Goal: Task Accomplishment & Management: Complete application form

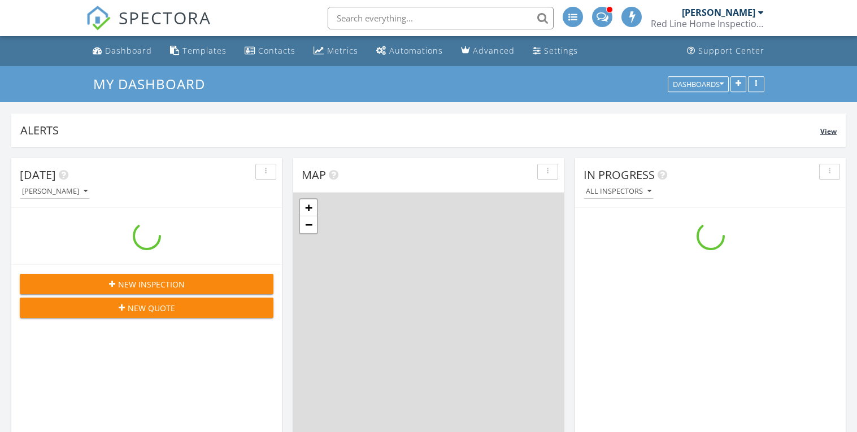
scroll to position [1283, 858]
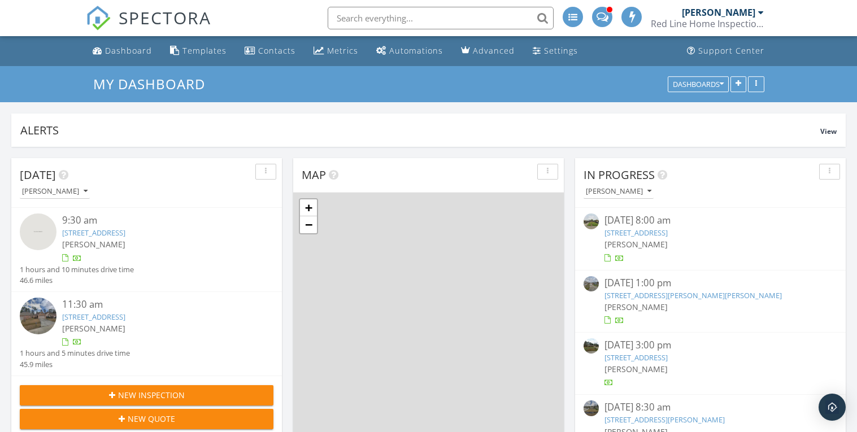
click at [472, 14] on input "text" at bounding box center [441, 18] width 226 height 23
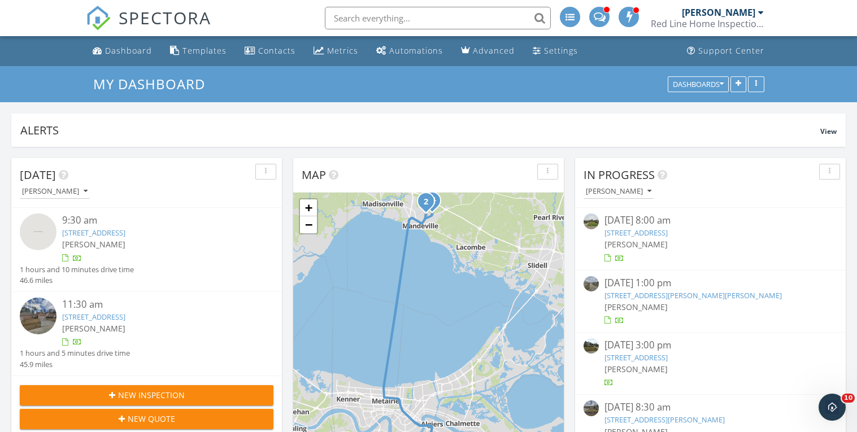
scroll to position [0, 0]
type input "kalese"
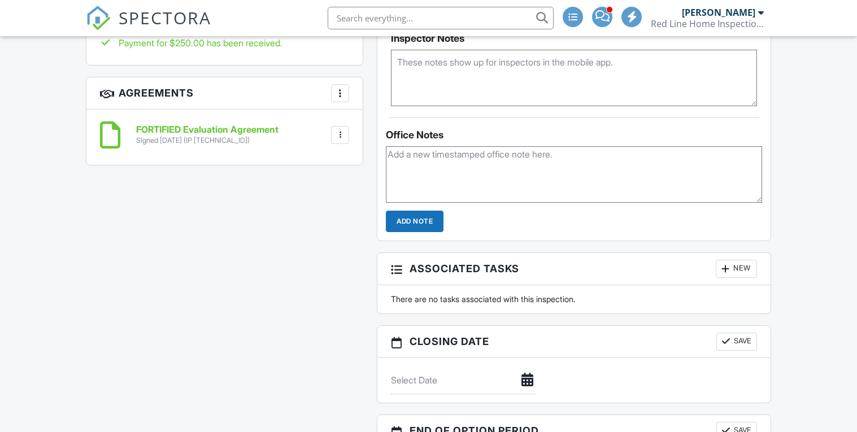
click at [342, 136] on div at bounding box center [339, 134] width 11 height 11
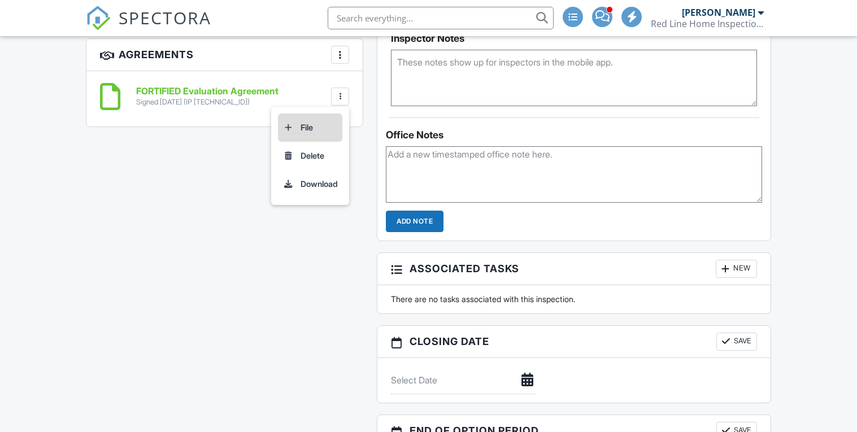
scroll to position [0, 0]
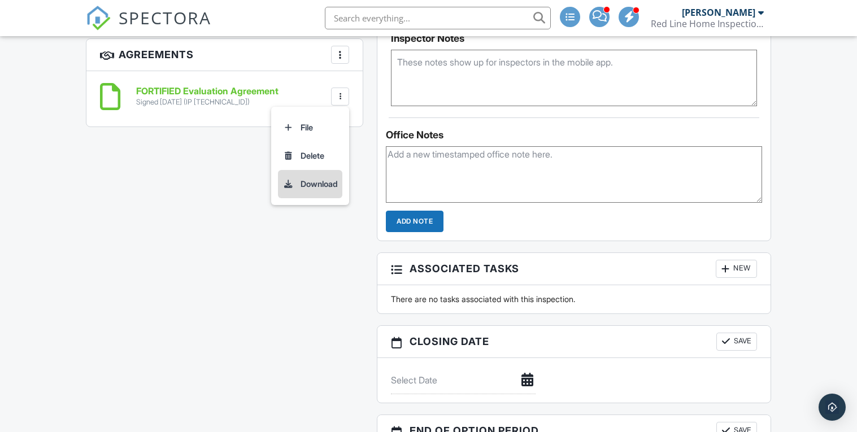
click at [307, 186] on li "Download" at bounding box center [310, 184] width 64 height 28
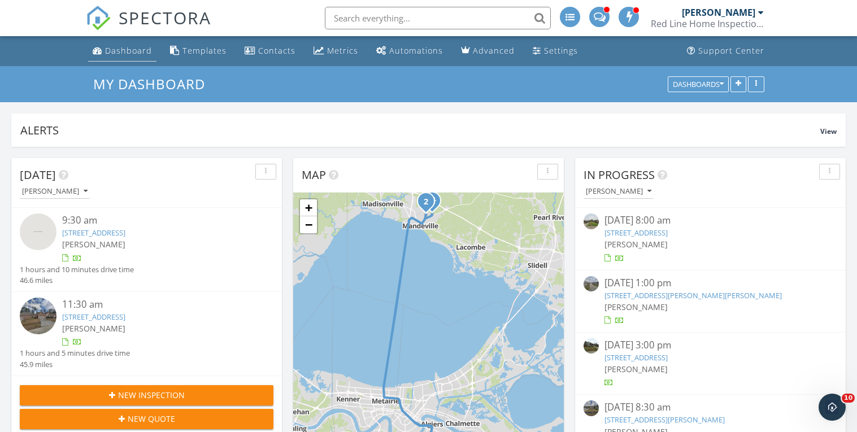
click at [129, 55] on div "Dashboard" at bounding box center [128, 50] width 47 height 11
click at [161, 394] on span "New Inspection" at bounding box center [151, 395] width 67 height 12
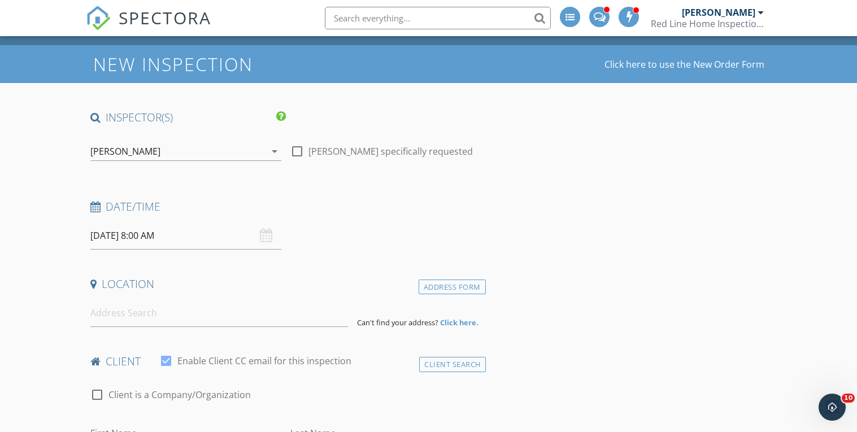
scroll to position [38, 0]
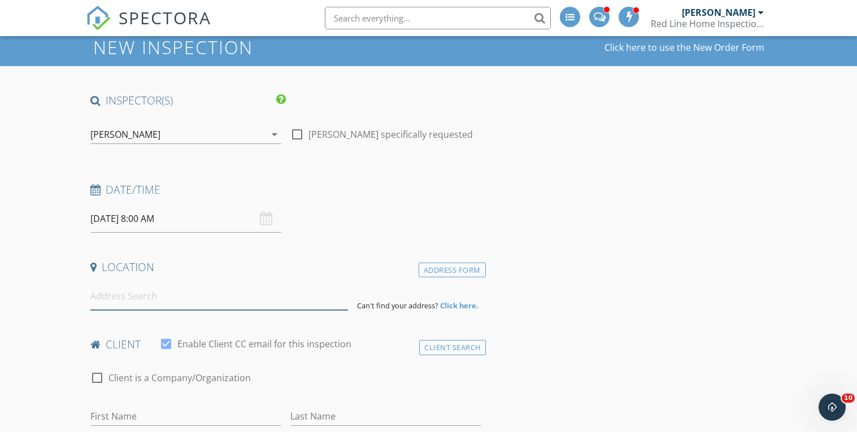
click at [227, 299] on input at bounding box center [219, 296] width 258 height 28
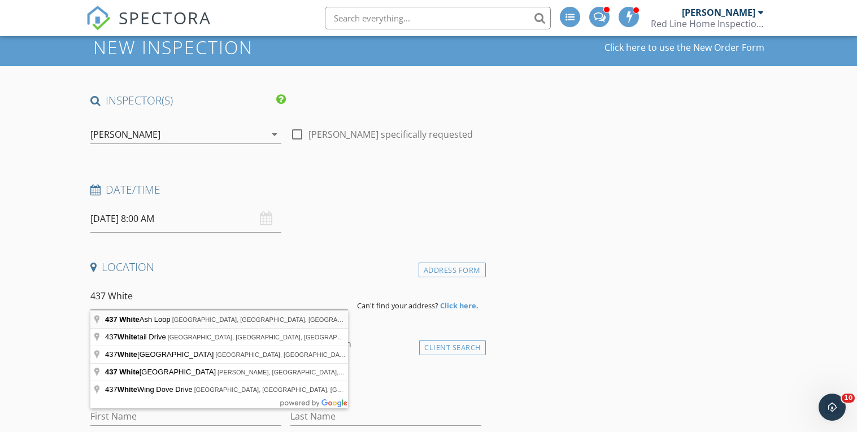
type input "437 White Ash Loop, Madisonville, LA, USA"
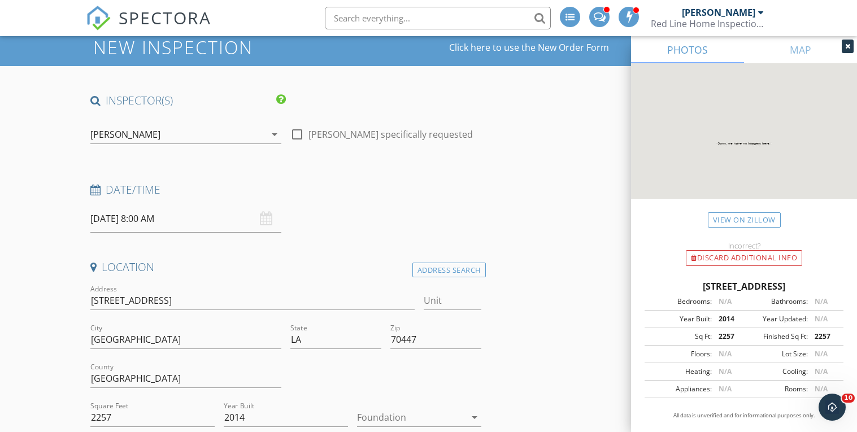
click at [269, 220] on div "09/30/2025 8:00 AM" at bounding box center [185, 219] width 191 height 28
click at [269, 219] on div "09/30/2025 8:00 AM" at bounding box center [185, 219] width 191 height 28
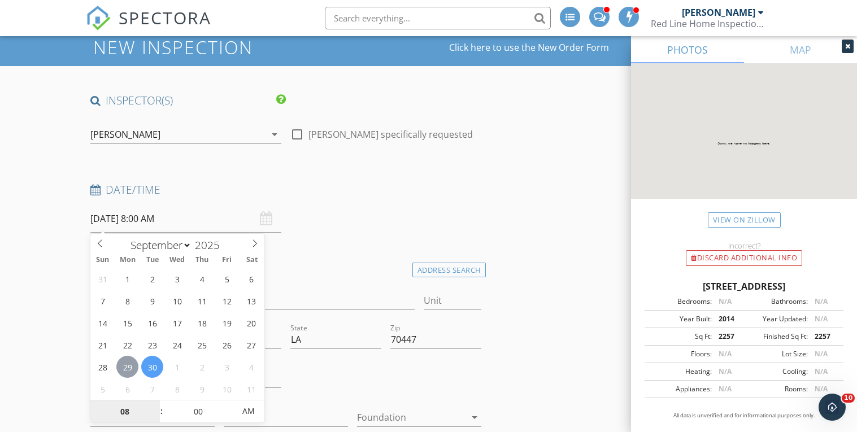
type input "09/29/2025 8:00 AM"
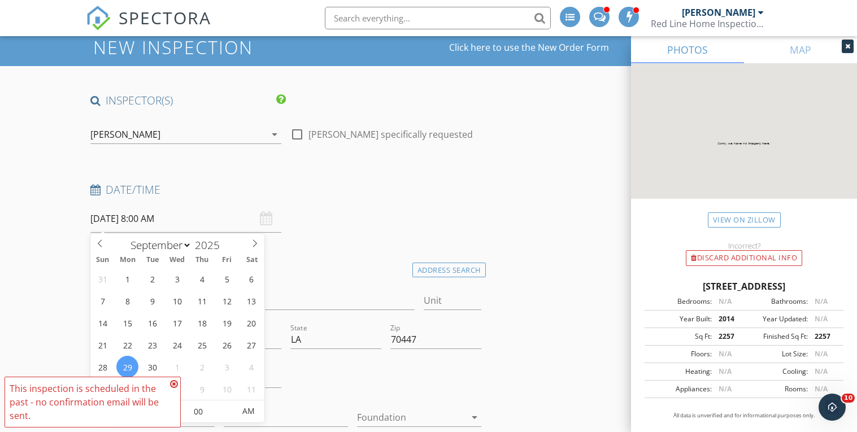
click at [162, 217] on input "09/29/2025 8:00 AM" at bounding box center [185, 219] width 191 height 28
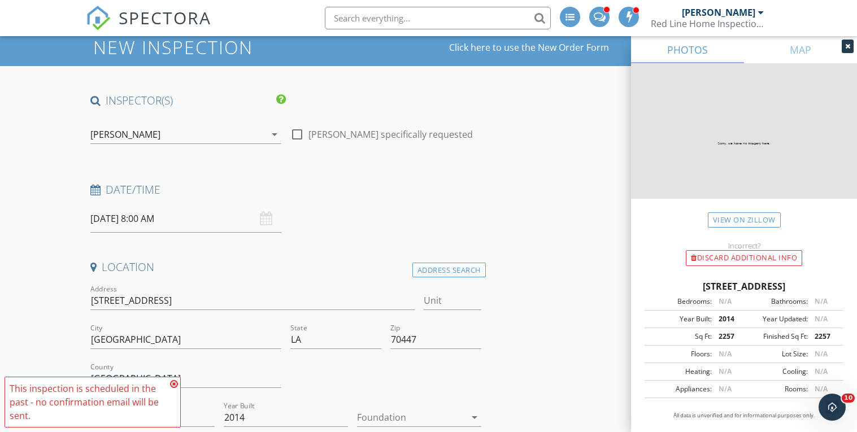
click at [173, 384] on icon at bounding box center [174, 384] width 8 height 9
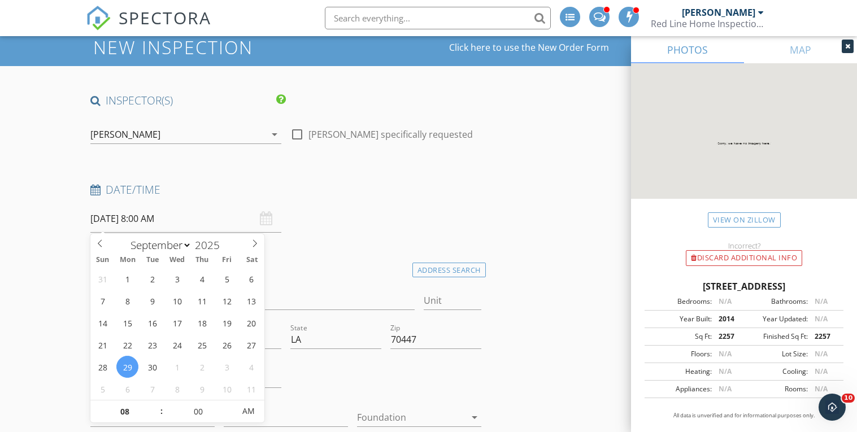
click at [160, 217] on input "09/29/2025 8:00 AM" at bounding box center [185, 219] width 191 height 28
type input "09"
type input "09/29/2025 9:00 AM"
click at [156, 407] on span at bounding box center [156, 406] width 8 height 11
type input "10"
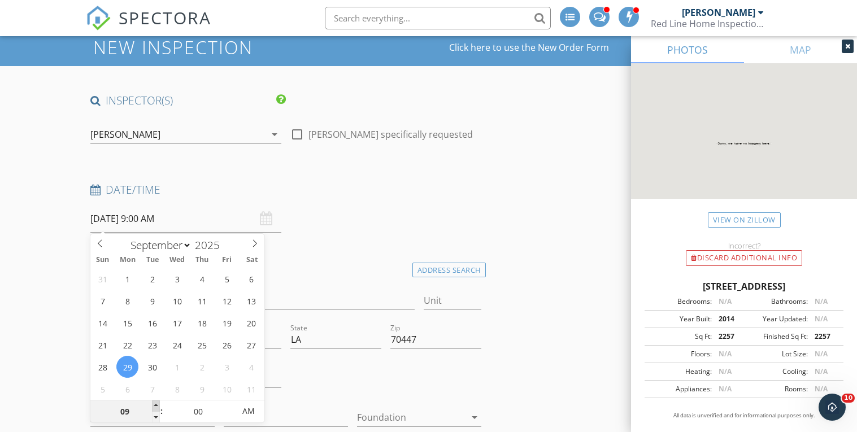
type input "09/29/2025 10:00 AM"
click at [156, 407] on span at bounding box center [156, 406] width 8 height 11
type input "11"
type input "09/29/2025 11:00 AM"
click at [156, 407] on span at bounding box center [156, 406] width 8 height 11
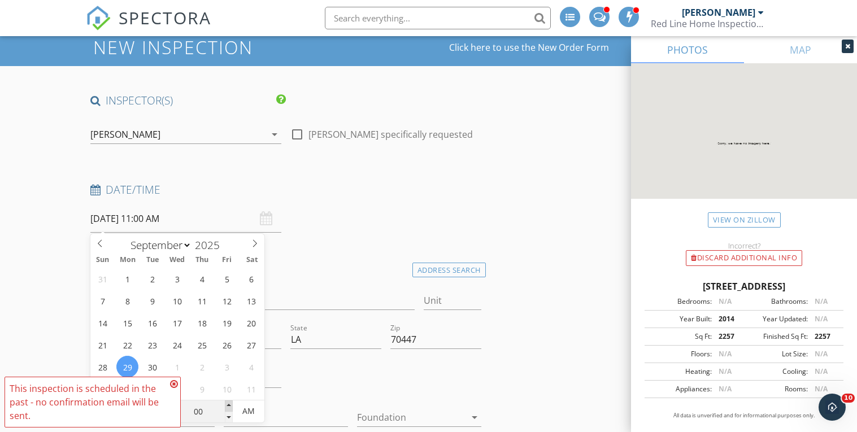
type input "05"
type input "09/29/2025 11:05 AM"
click at [229, 404] on span at bounding box center [229, 406] width 8 height 11
type input "10"
type input "09/29/2025 11:10 AM"
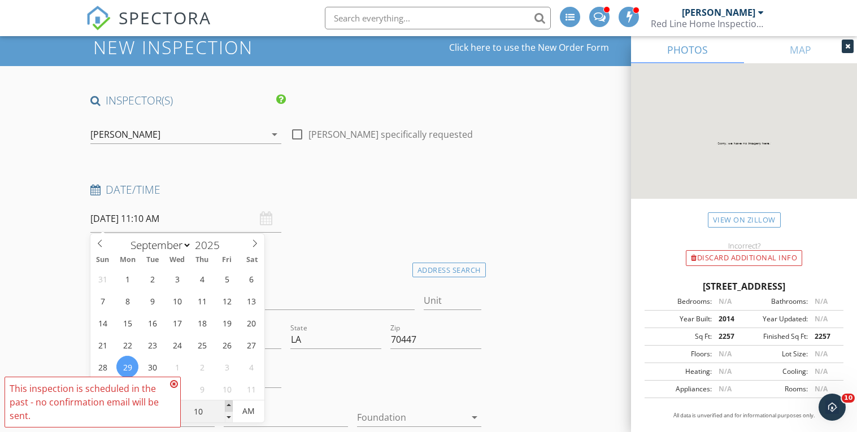
click at [229, 404] on span at bounding box center [229, 406] width 8 height 11
type input "15"
type input "09/29/2025 11:15 AM"
click at [229, 404] on span at bounding box center [229, 406] width 8 height 11
type input "20"
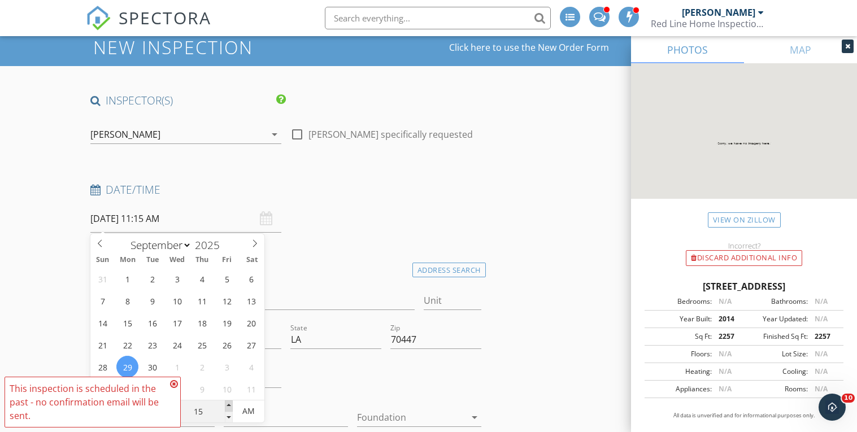
type input "09/29/2025 11:20 AM"
click at [229, 404] on span at bounding box center [229, 406] width 8 height 11
type input "25"
type input "09/29/2025 11:25 AM"
click at [229, 404] on span at bounding box center [229, 406] width 8 height 11
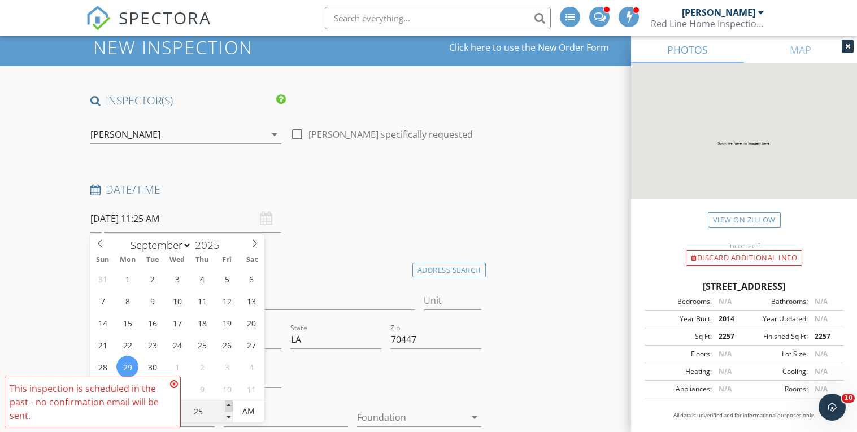
type input "30"
type input "09/29/2025 11:30 AM"
click at [229, 404] on span at bounding box center [229, 406] width 8 height 11
type input "35"
type input "09/29/2025 11:35 AM"
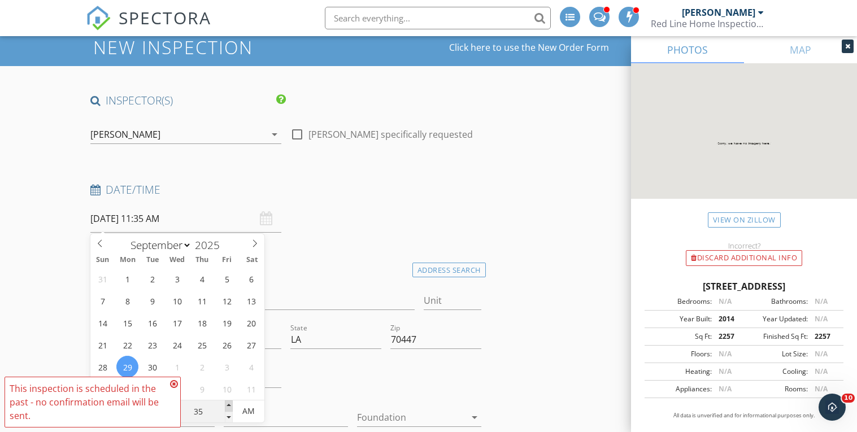
click at [229, 404] on span at bounding box center [229, 406] width 8 height 11
type input "40"
type input "[DATE] 11:40 AM"
click at [229, 404] on span at bounding box center [229, 406] width 8 height 11
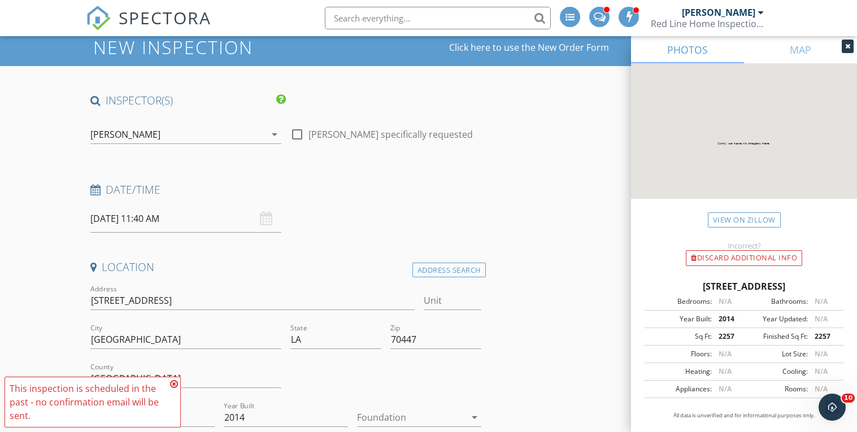
click at [318, 373] on div at bounding box center [386, 379] width 200 height 39
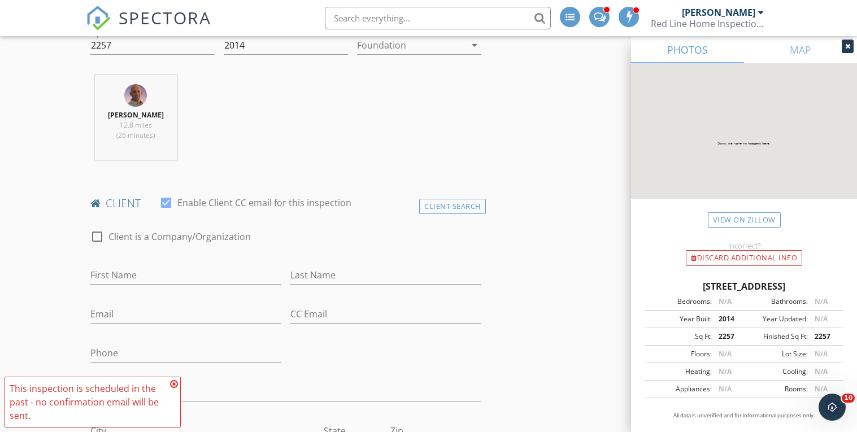
scroll to position [265, 0]
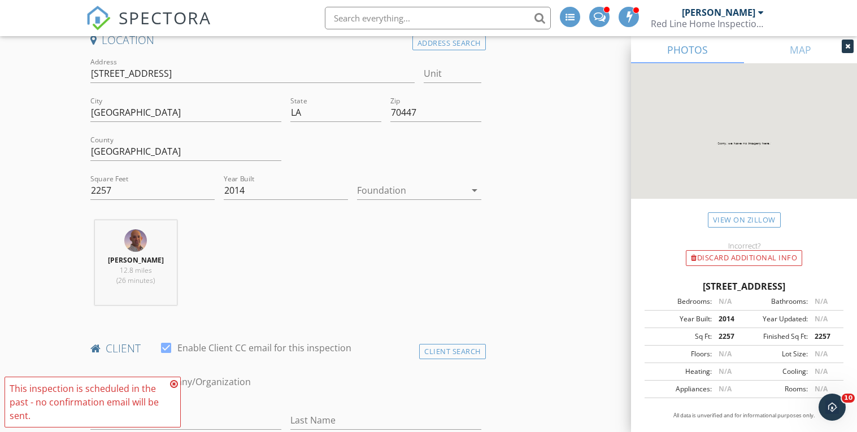
click at [463, 186] on div at bounding box center [411, 190] width 108 height 18
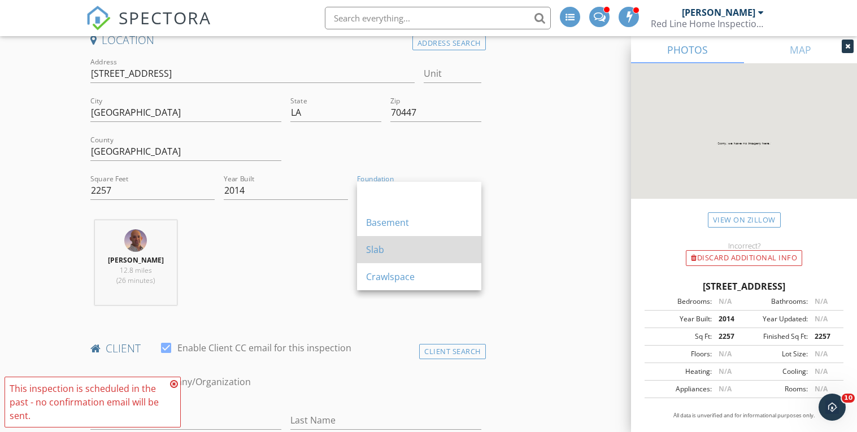
click at [386, 248] on div "Slab" at bounding box center [419, 250] width 106 height 14
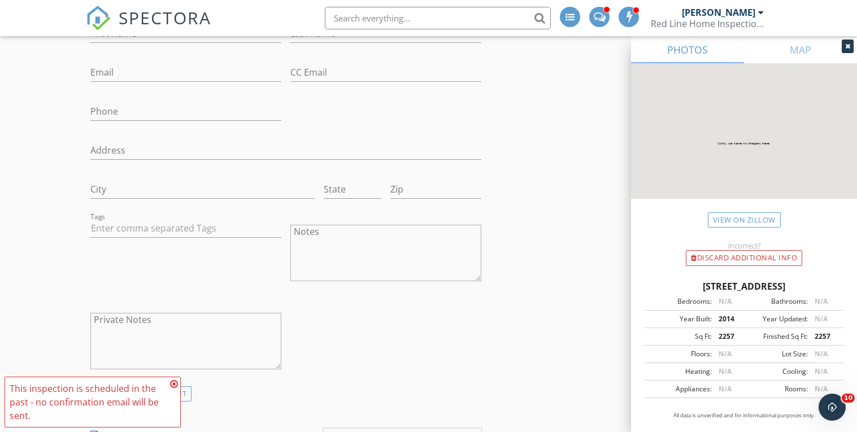
scroll to position [670, 0]
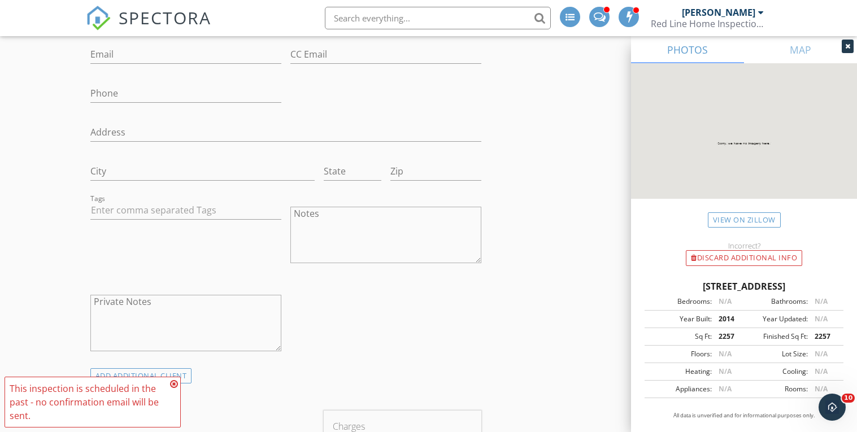
click at [176, 385] on icon at bounding box center [174, 384] width 8 height 9
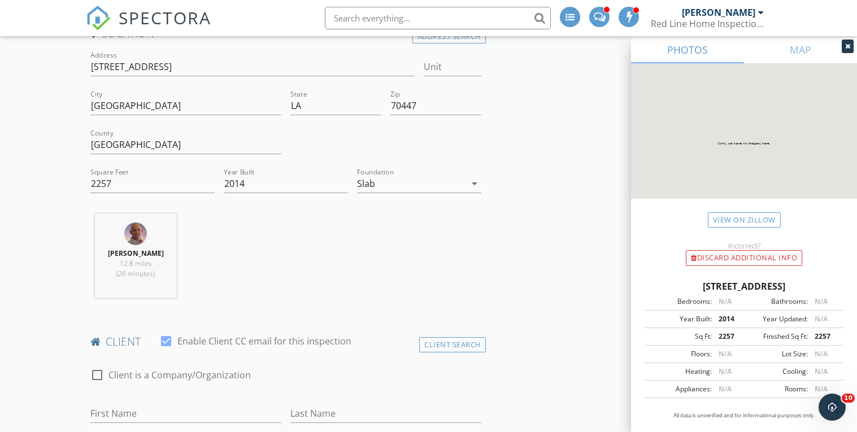
scroll to position [472, 0]
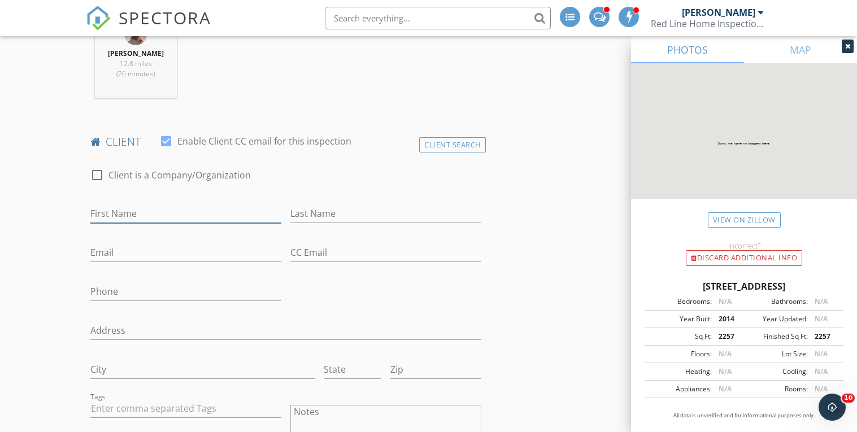
click at [128, 215] on input "First Name" at bounding box center [185, 214] width 191 height 19
type input "Chris"
type input "[PERSON_NAME]"
click at [330, 245] on input "CC Email" at bounding box center [385, 252] width 191 height 19
click at [137, 208] on input "Chris" at bounding box center [185, 214] width 191 height 19
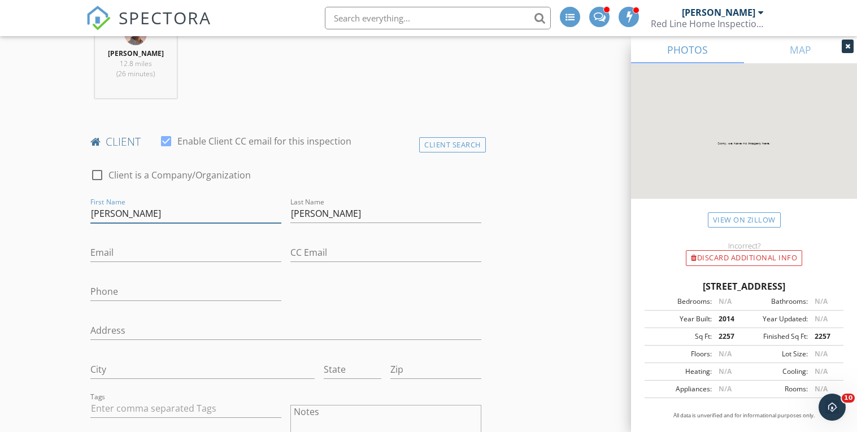
type input "[PERSON_NAME]"
click at [128, 255] on input "Email" at bounding box center [185, 252] width 191 height 19
paste input "[EMAIL_ADDRESS][DOMAIN_NAME]"
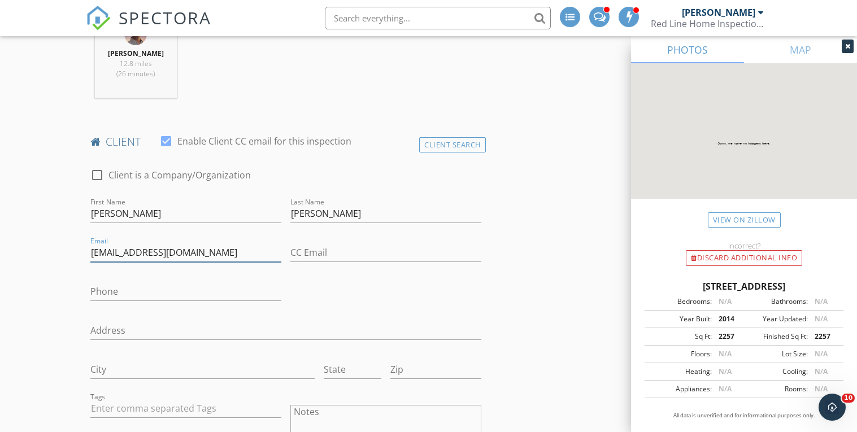
type input "[EMAIL_ADDRESS][DOMAIN_NAME]"
click at [127, 287] on input "Phone" at bounding box center [185, 291] width 191 height 19
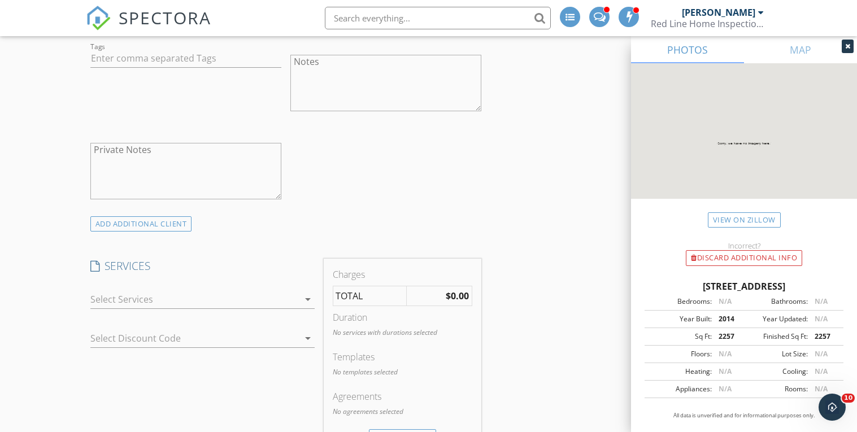
scroll to position [837, 0]
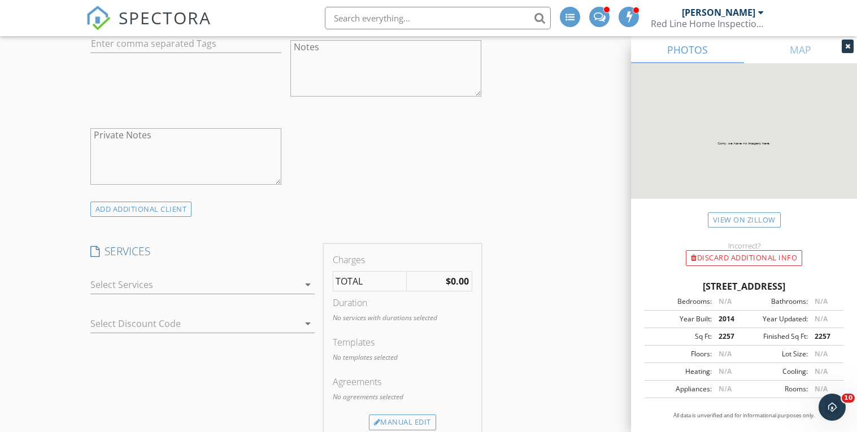
type input "[PHONE_NUMBER]"
click at [306, 282] on icon "arrow_drop_down" at bounding box center [308, 285] width 14 height 14
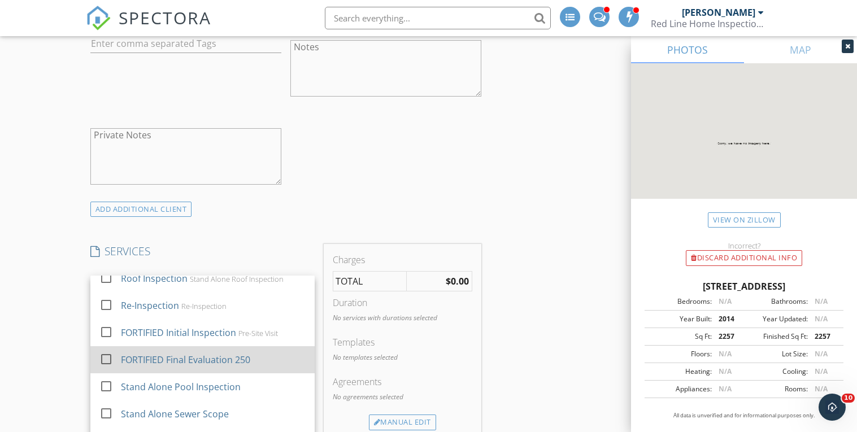
scroll to position [47, 0]
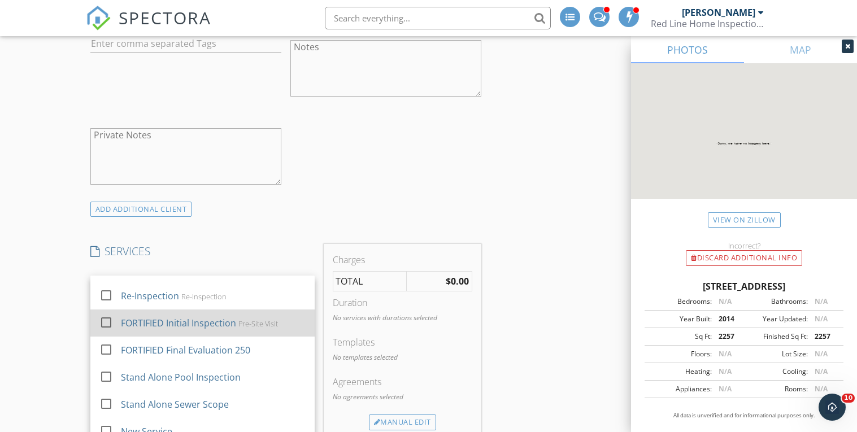
click at [101, 324] on div at bounding box center [106, 322] width 19 height 19
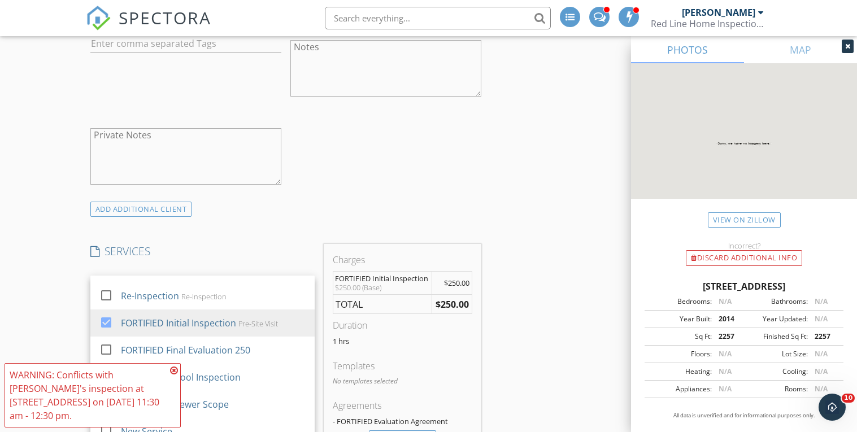
click at [531, 242] on div "INSPECTOR(S) check_box Greg Lonero Jr PRIMARY Greg Lonero Jr arrow_drop_down ch…" at bounding box center [429, 392] width 686 height 2197
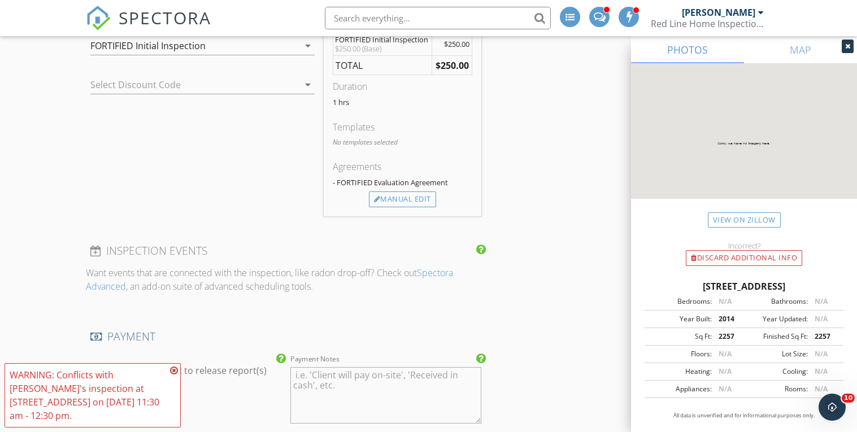
scroll to position [1417, 0]
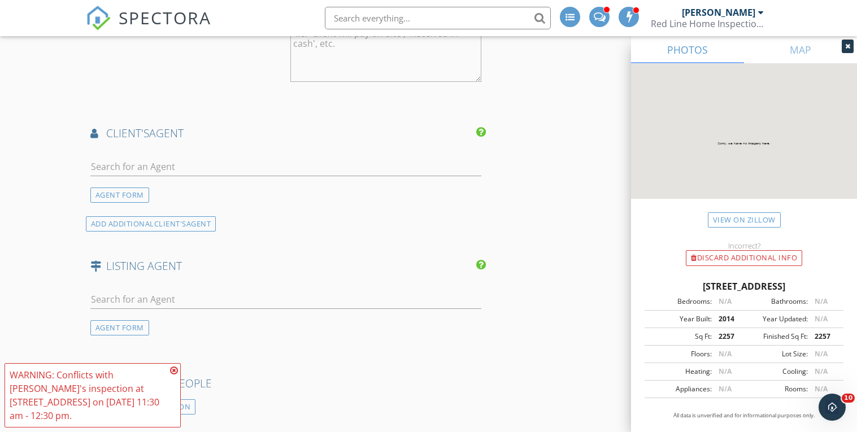
click at [173, 369] on icon at bounding box center [174, 370] width 8 height 9
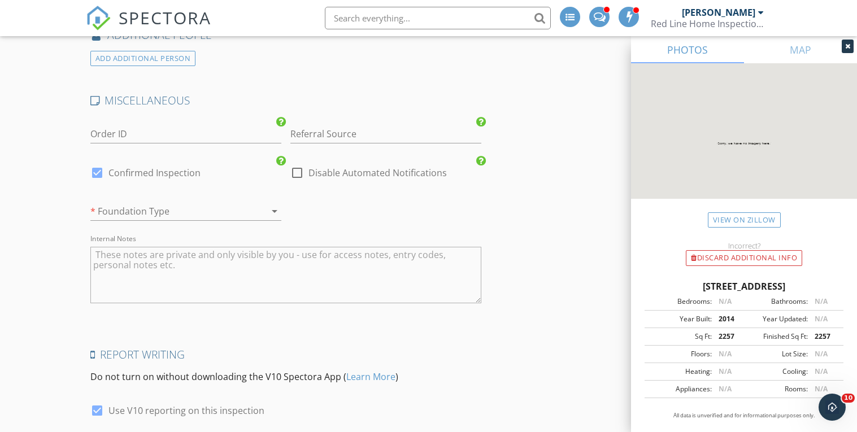
scroll to position [1774, 0]
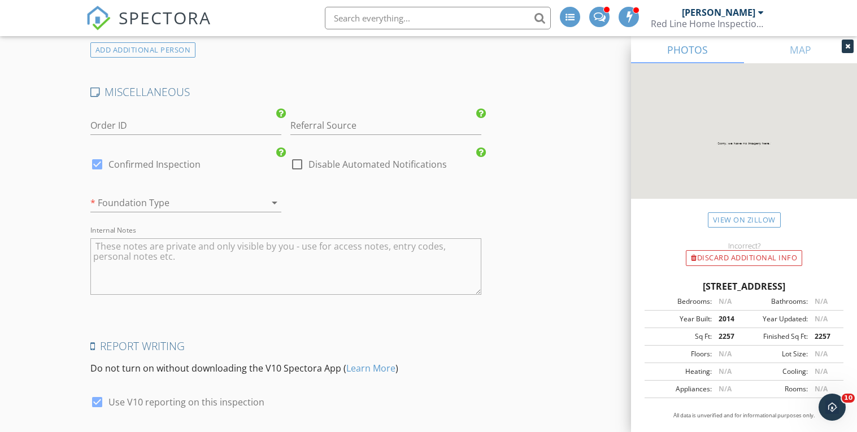
click at [167, 203] on div at bounding box center [169, 203] width 159 height 18
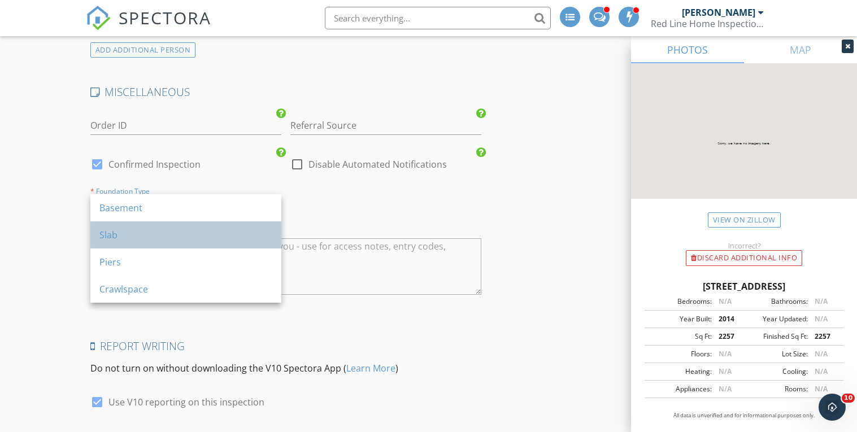
click at [120, 240] on div "Slab" at bounding box center [185, 235] width 173 height 14
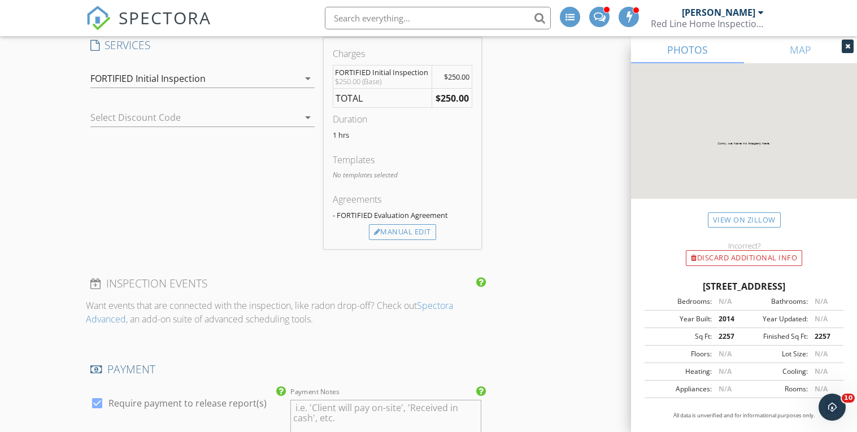
scroll to position [1037, 0]
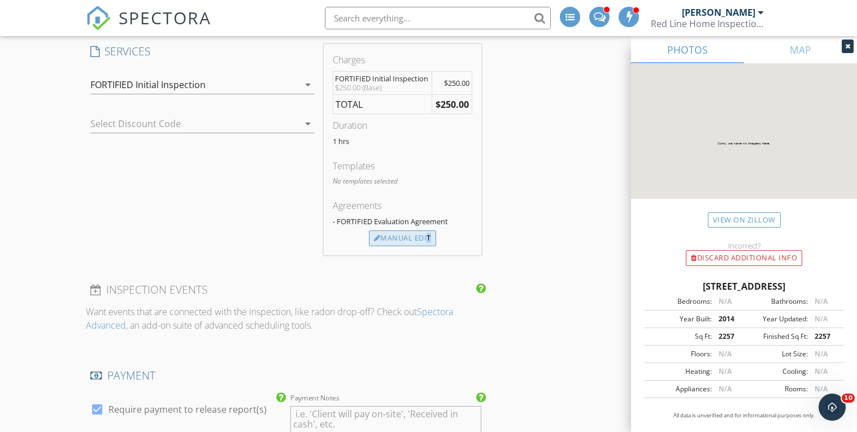
click at [390, 237] on div "Manual Edit" at bounding box center [402, 238] width 67 height 16
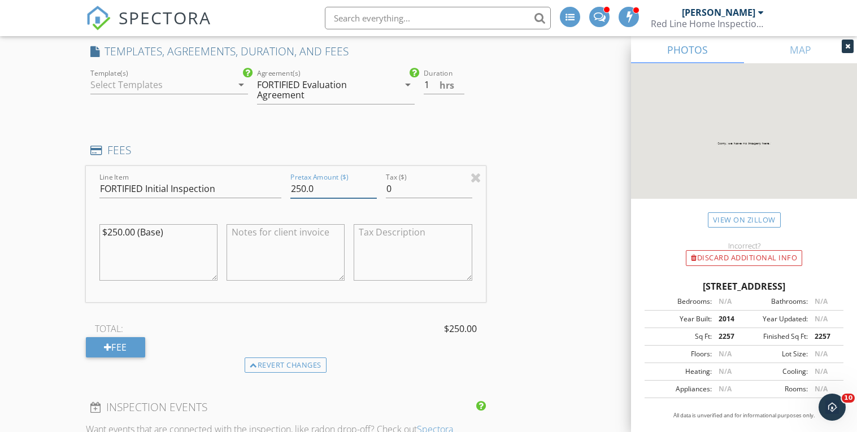
drag, startPoint x: 319, startPoint y: 187, endPoint x: 230, endPoint y: 193, distance: 88.9
click at [235, 193] on div "Line Item FORTIFIED Initial Inspection Pretax Amount ($) 250.0 Tax ($) 0 $250.0…" at bounding box center [286, 234] width 400 height 136
type input "0.0"
click at [196, 216] on div "$250.00 (Base)" at bounding box center [158, 255] width 118 height 86
click at [196, 273] on textarea "$250.00 (Base)" at bounding box center [158, 252] width 118 height 56
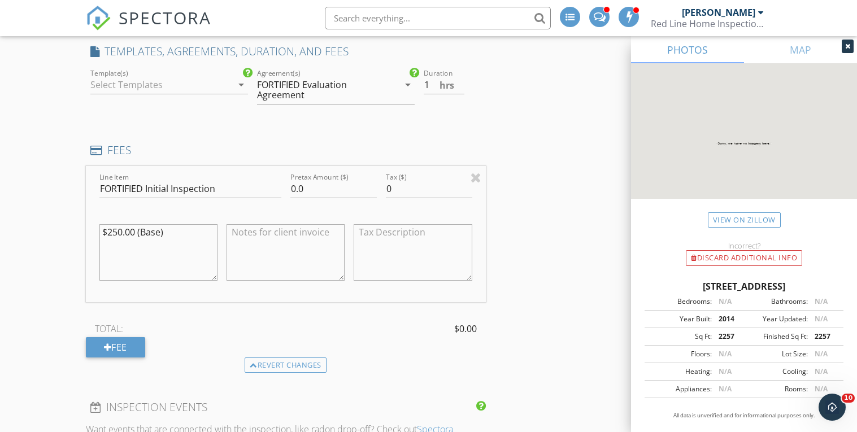
drag, startPoint x: 101, startPoint y: 243, endPoint x: 58, endPoint y: 238, distance: 43.3
click at [66, 240] on div "New Inspection Click here to use the New Order Form INSPECTOR(S) check_box Greg…" at bounding box center [428, 232] width 857 height 2407
type textarea "$"
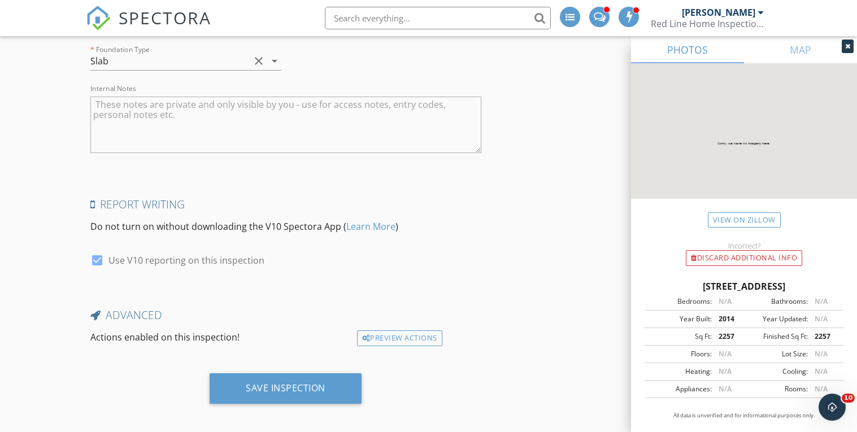
scroll to position [2041, 0]
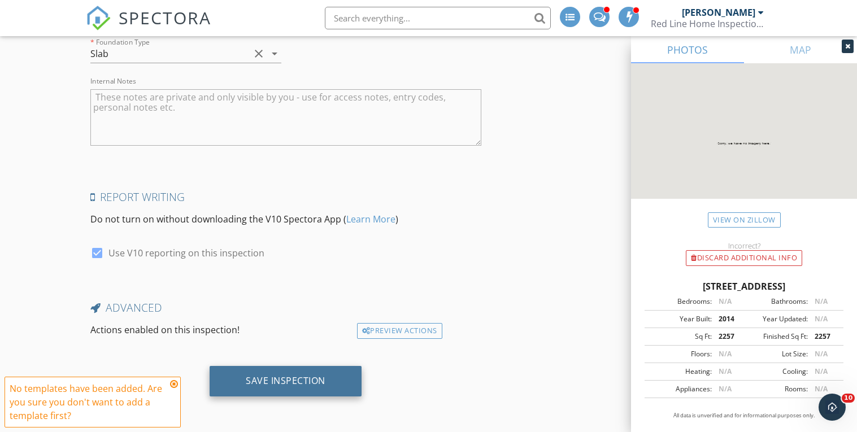
type textarea "No Charge"
click at [290, 386] on div "Save Inspection" at bounding box center [286, 380] width 80 height 11
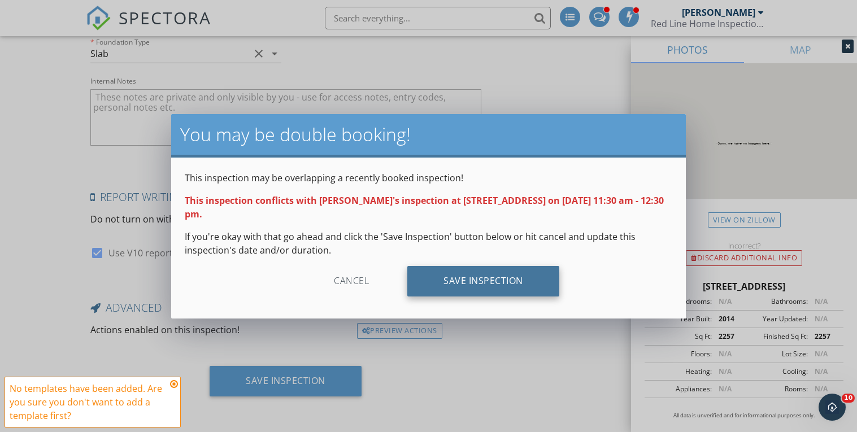
click at [507, 273] on div "Save Inspection" at bounding box center [483, 281] width 152 height 31
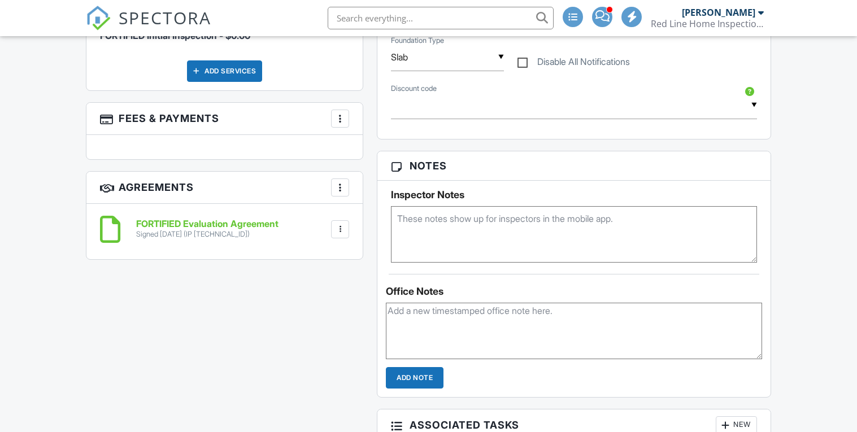
click at [341, 227] on div at bounding box center [339, 229] width 11 height 11
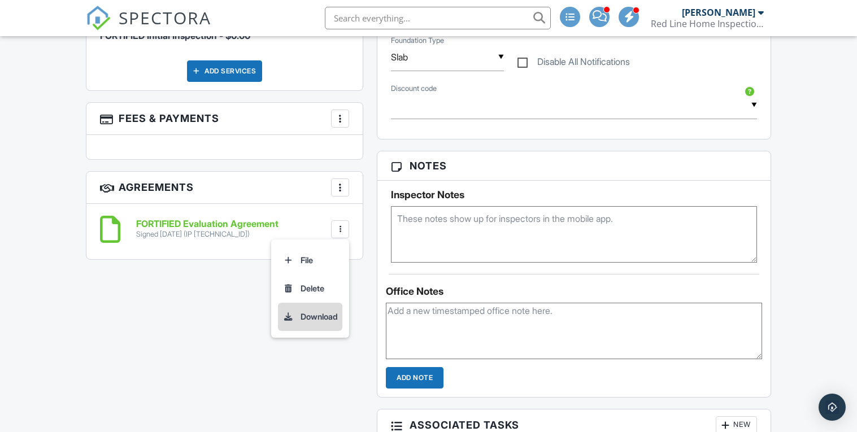
click at [307, 317] on li "Download" at bounding box center [310, 317] width 64 height 28
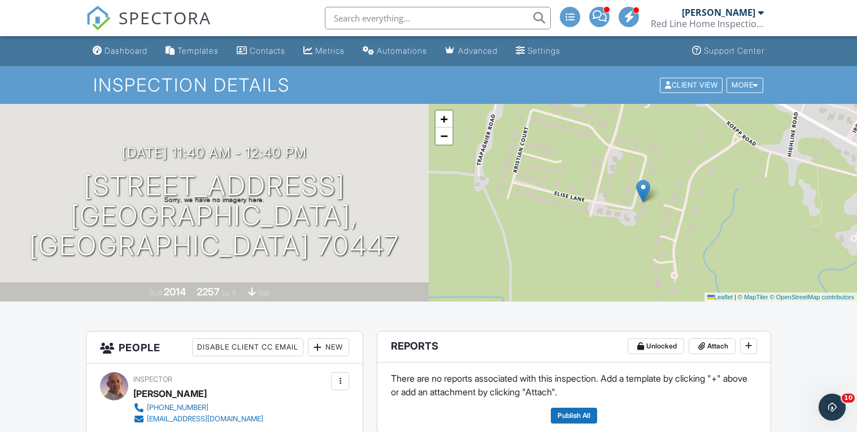
click at [361, 19] on input "text" at bounding box center [438, 18] width 226 height 23
type input "[PERSON_NAME]"
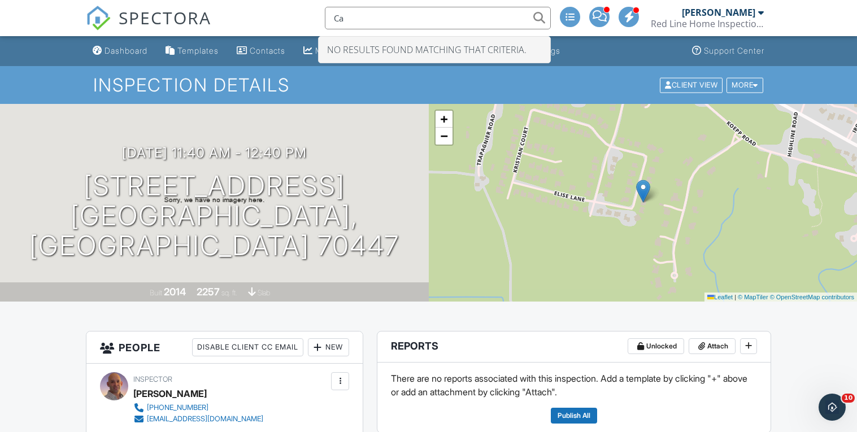
type input "C"
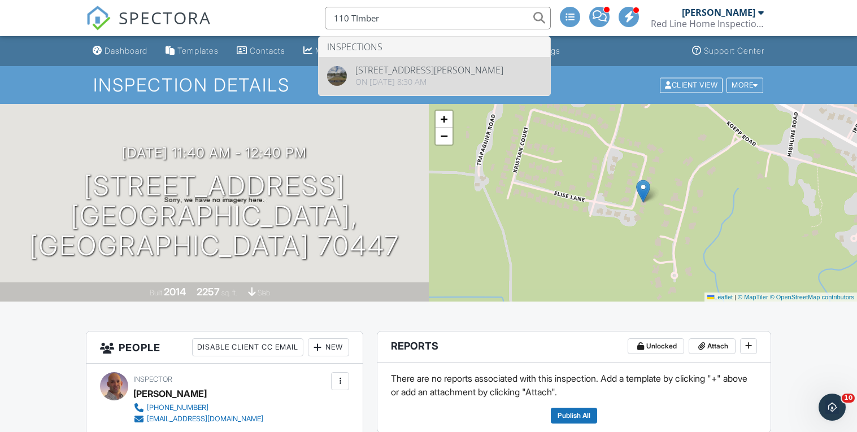
type input "110 TImber"
